Goal: Navigation & Orientation: Find specific page/section

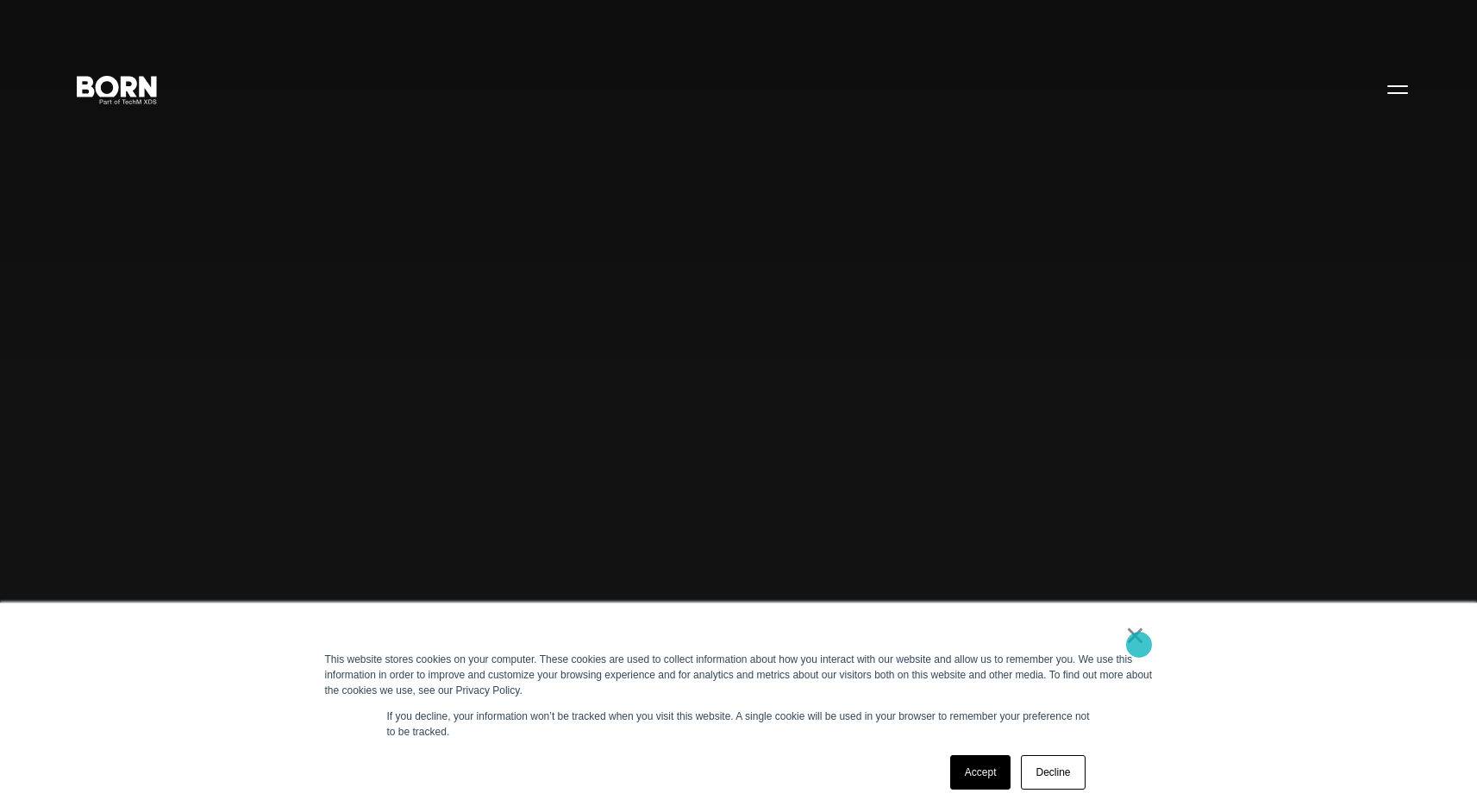
click at [1138, 643] on link "×" at bounding box center [1136, 635] width 21 height 15
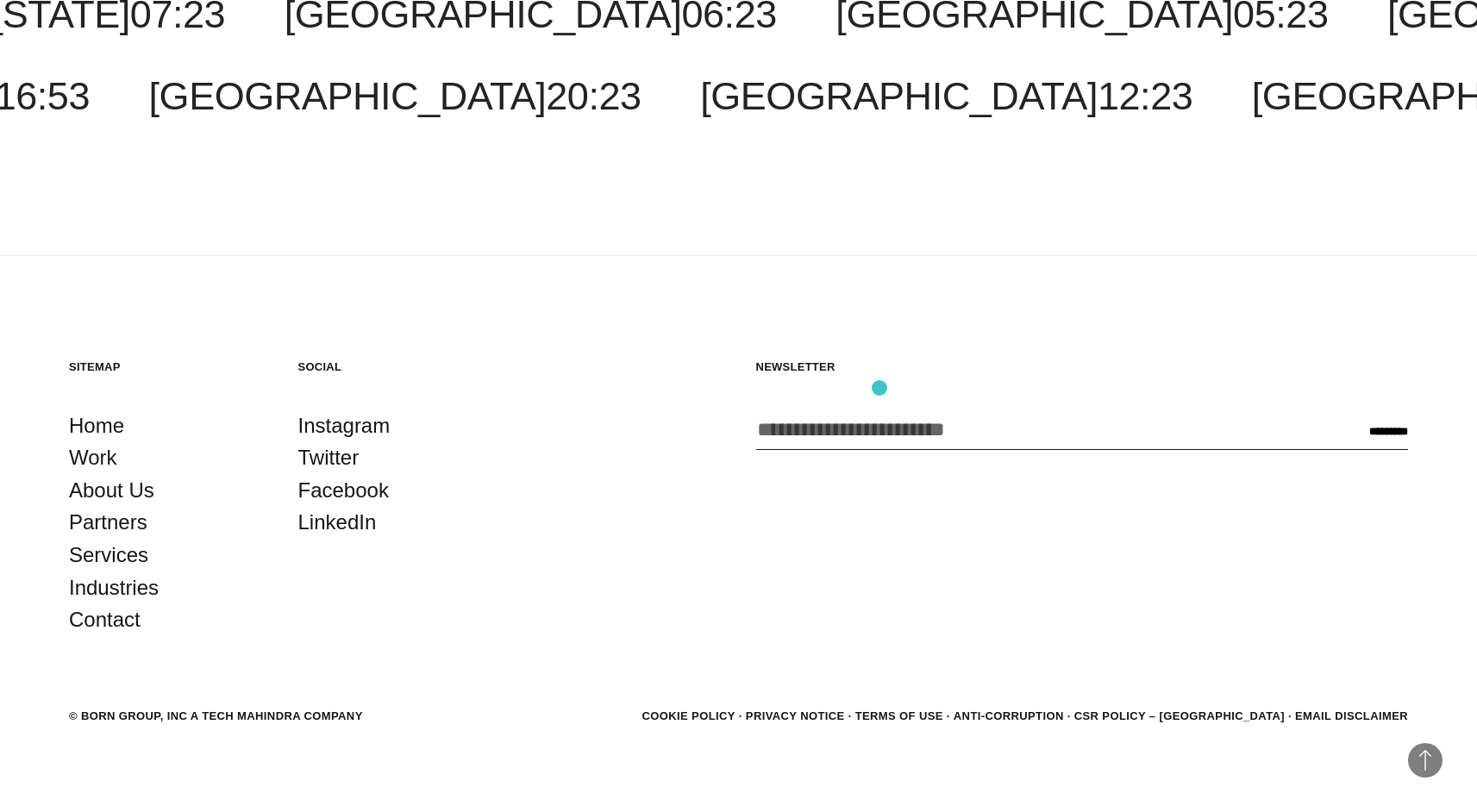
scroll to position [5549, 0]
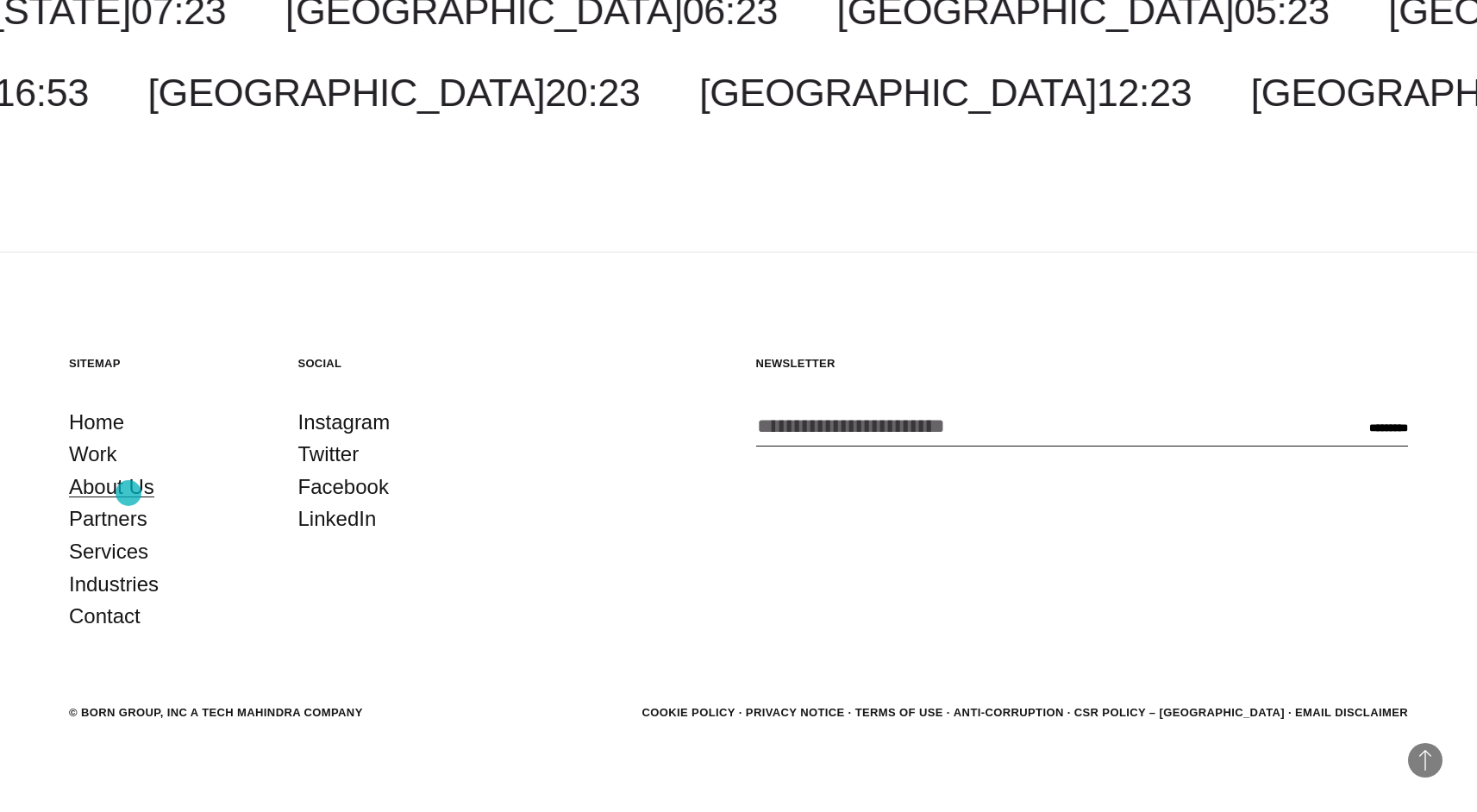
click at [128, 493] on link "About Us" at bounding box center [112, 487] width 86 height 32
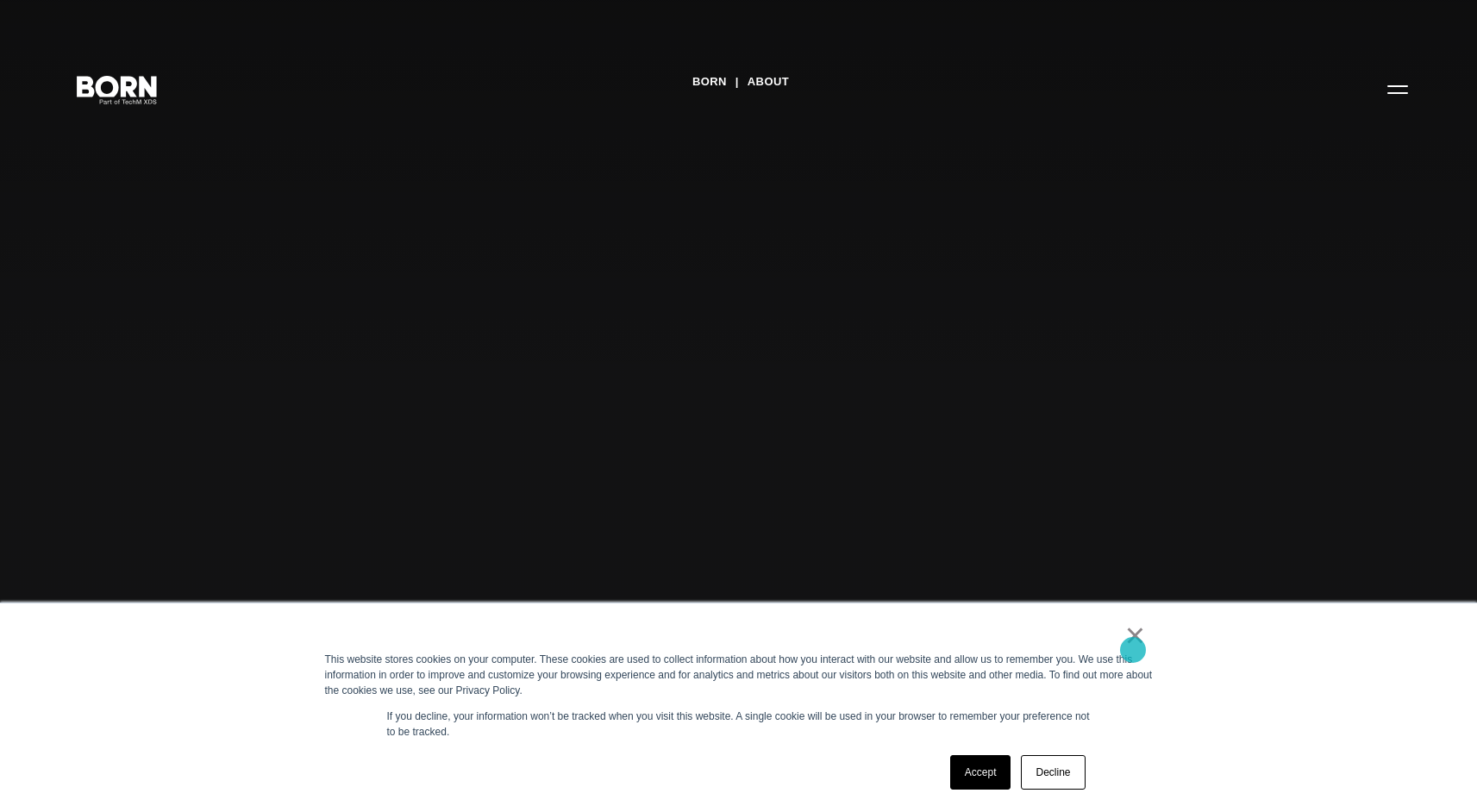
click at [1133, 643] on link "×" at bounding box center [1136, 635] width 21 height 15
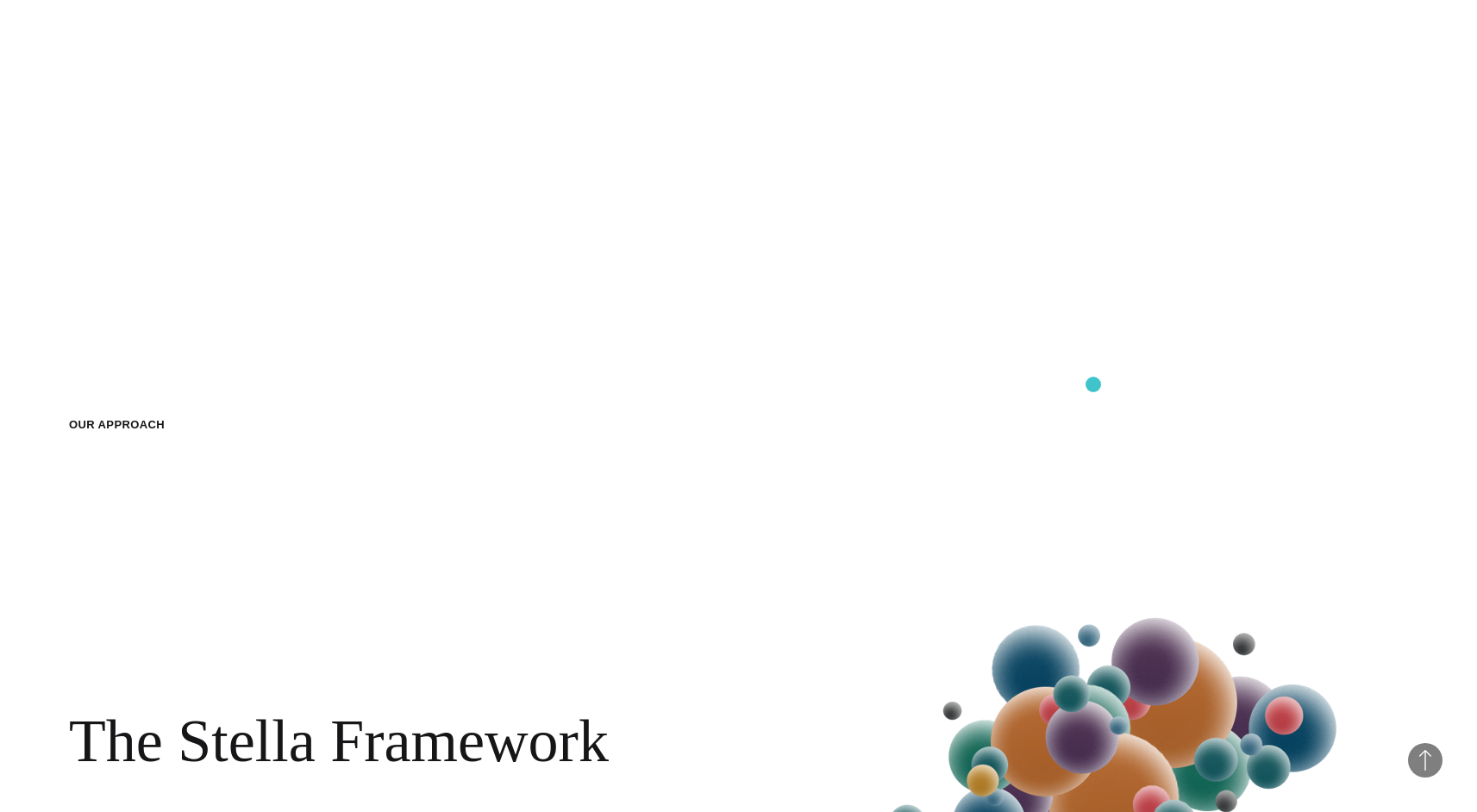
scroll to position [2506, 0]
